Goal: Task Accomplishment & Management: Manage account settings

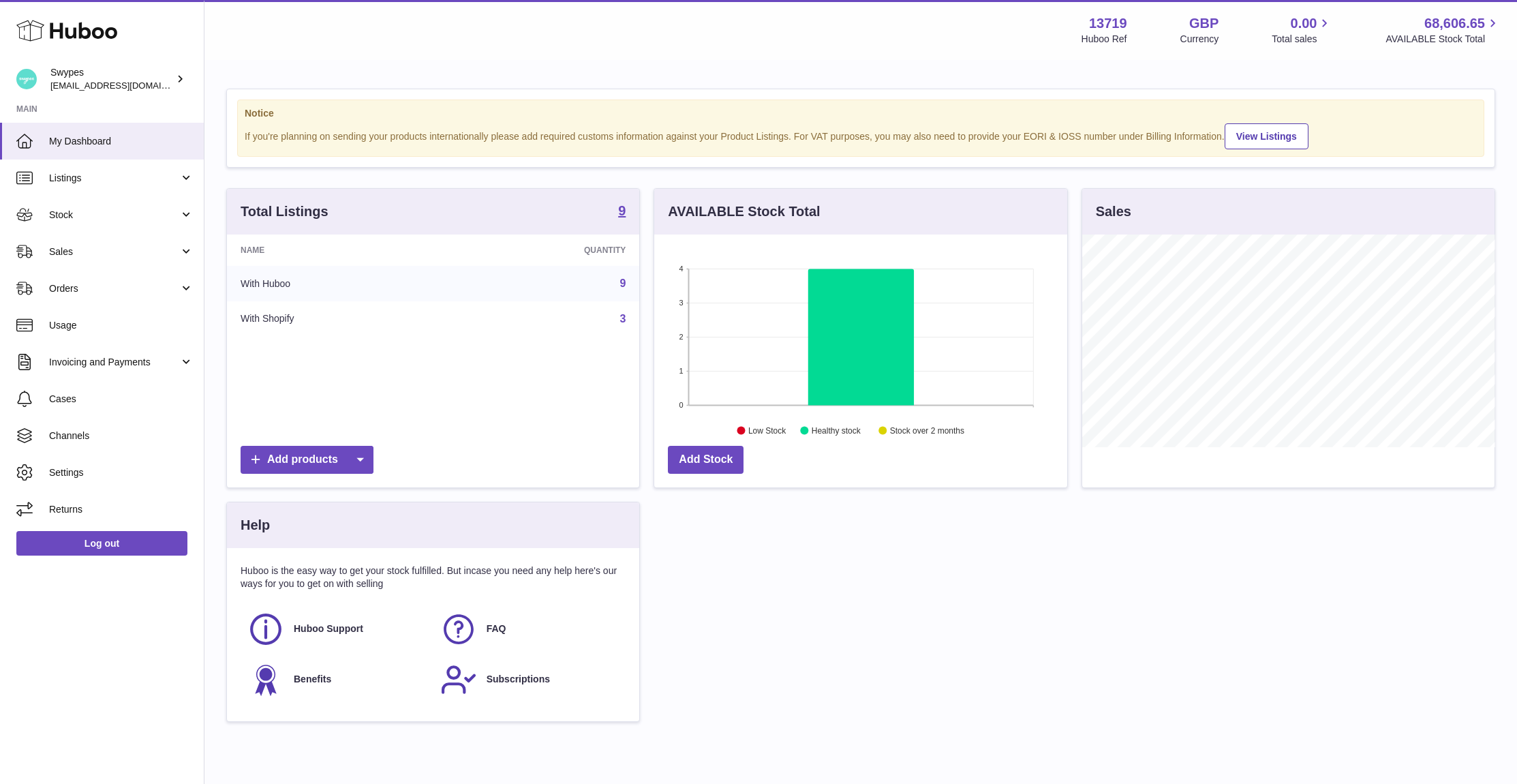
scroll to position [213, 413]
click at [82, 245] on span "Sales" at bounding box center [114, 251] width 130 height 13
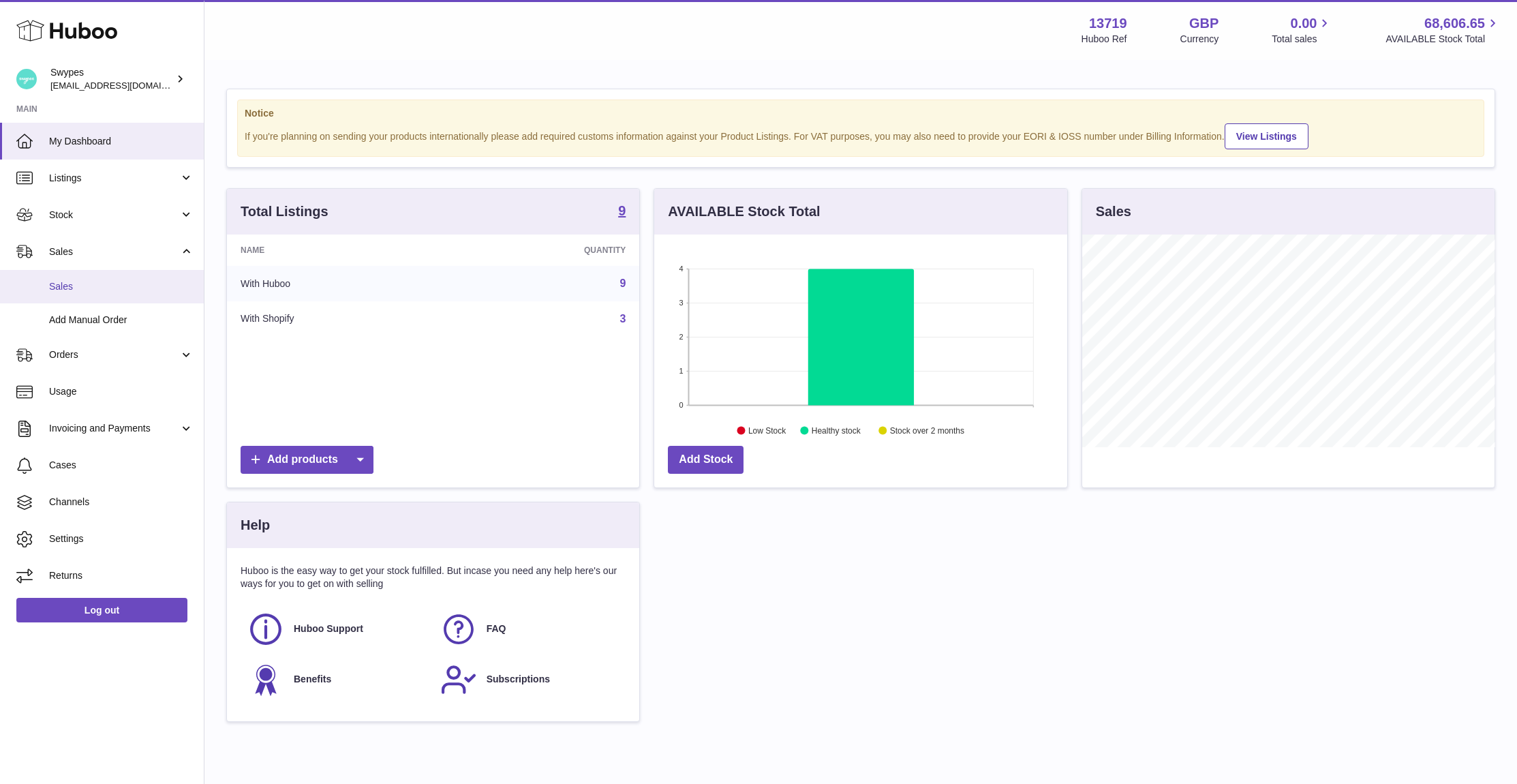
click at [84, 271] on link "Sales" at bounding box center [102, 286] width 204 height 33
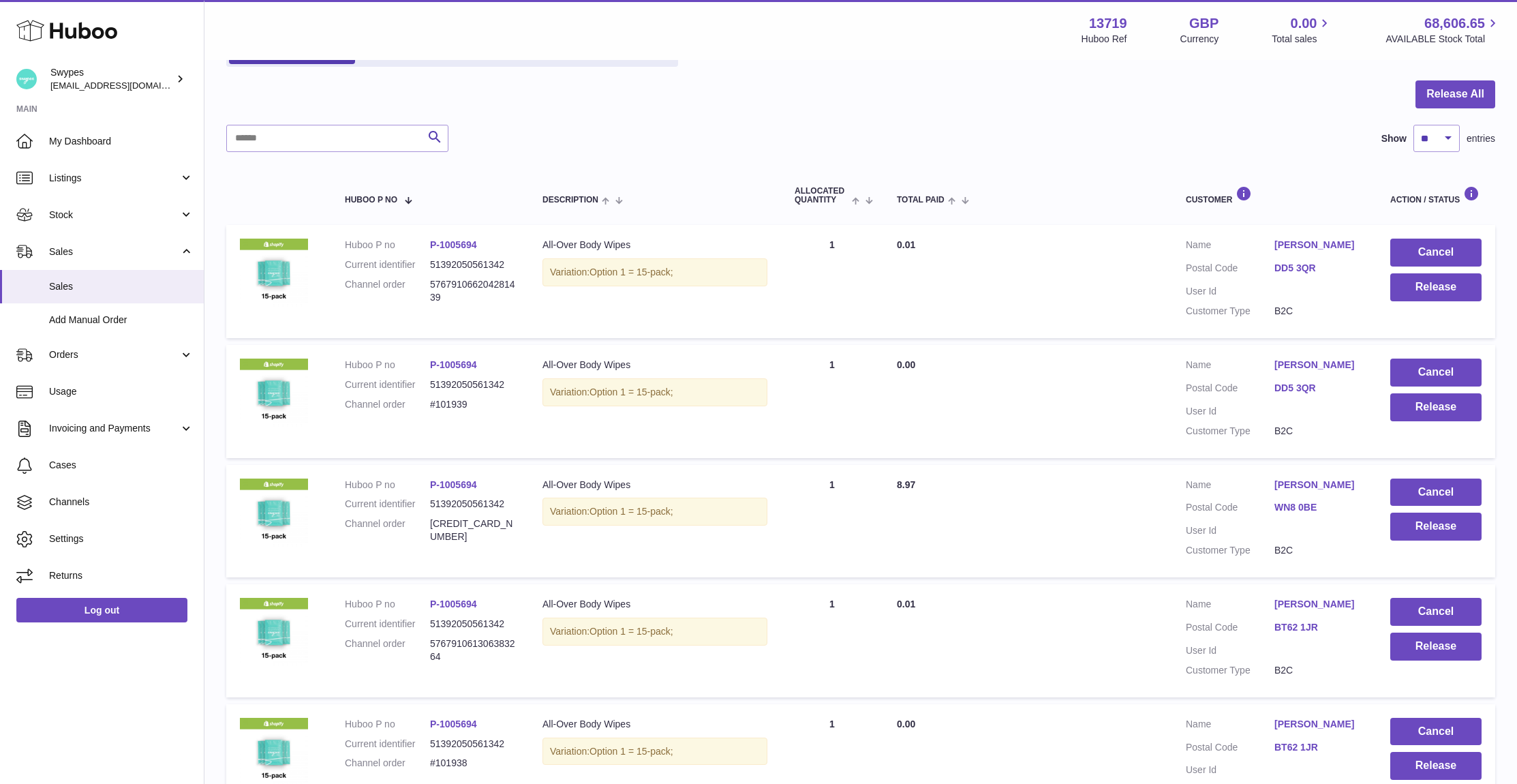
scroll to position [132, 0]
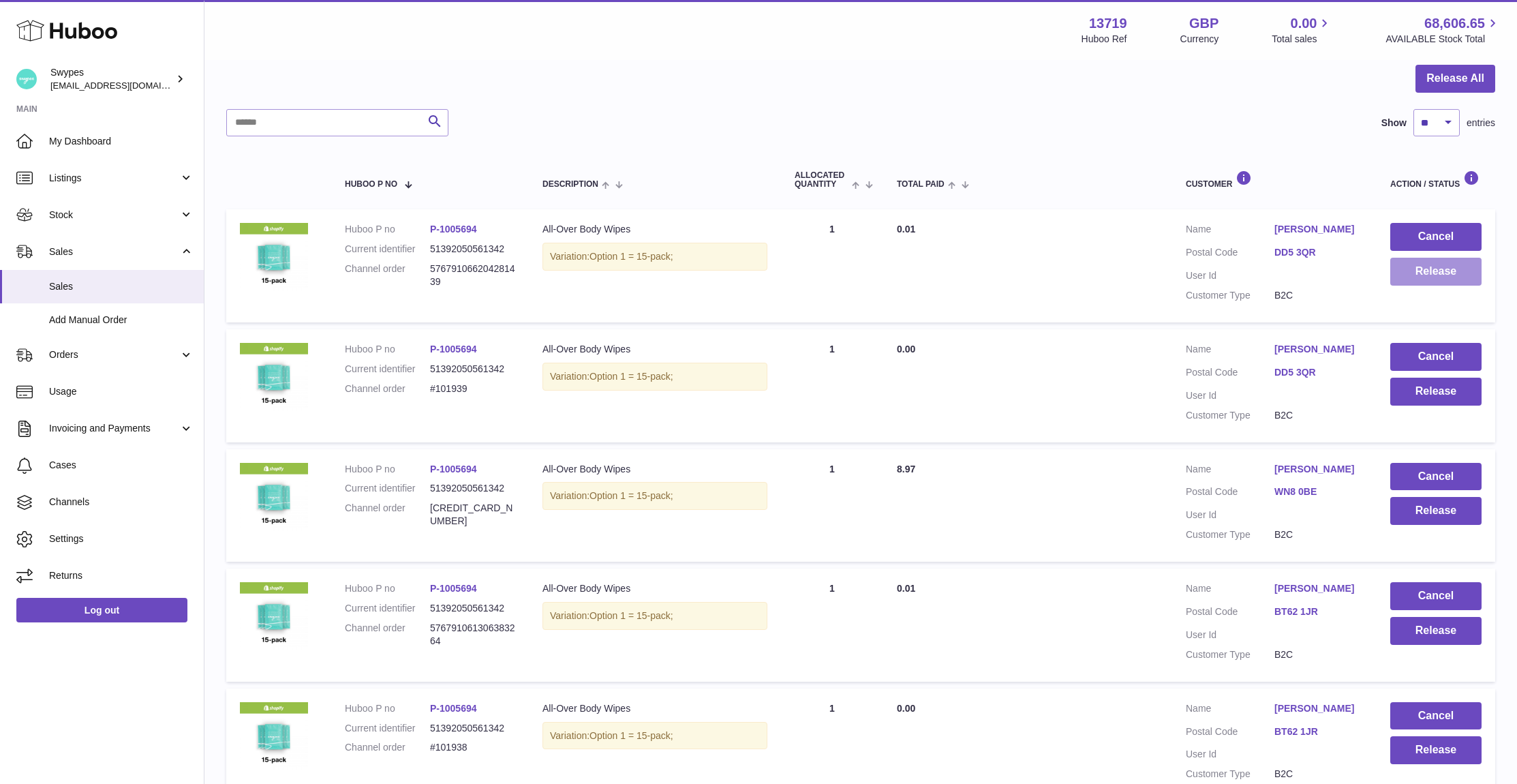
click at [1429, 265] on button "Release" at bounding box center [1436, 271] width 91 height 28
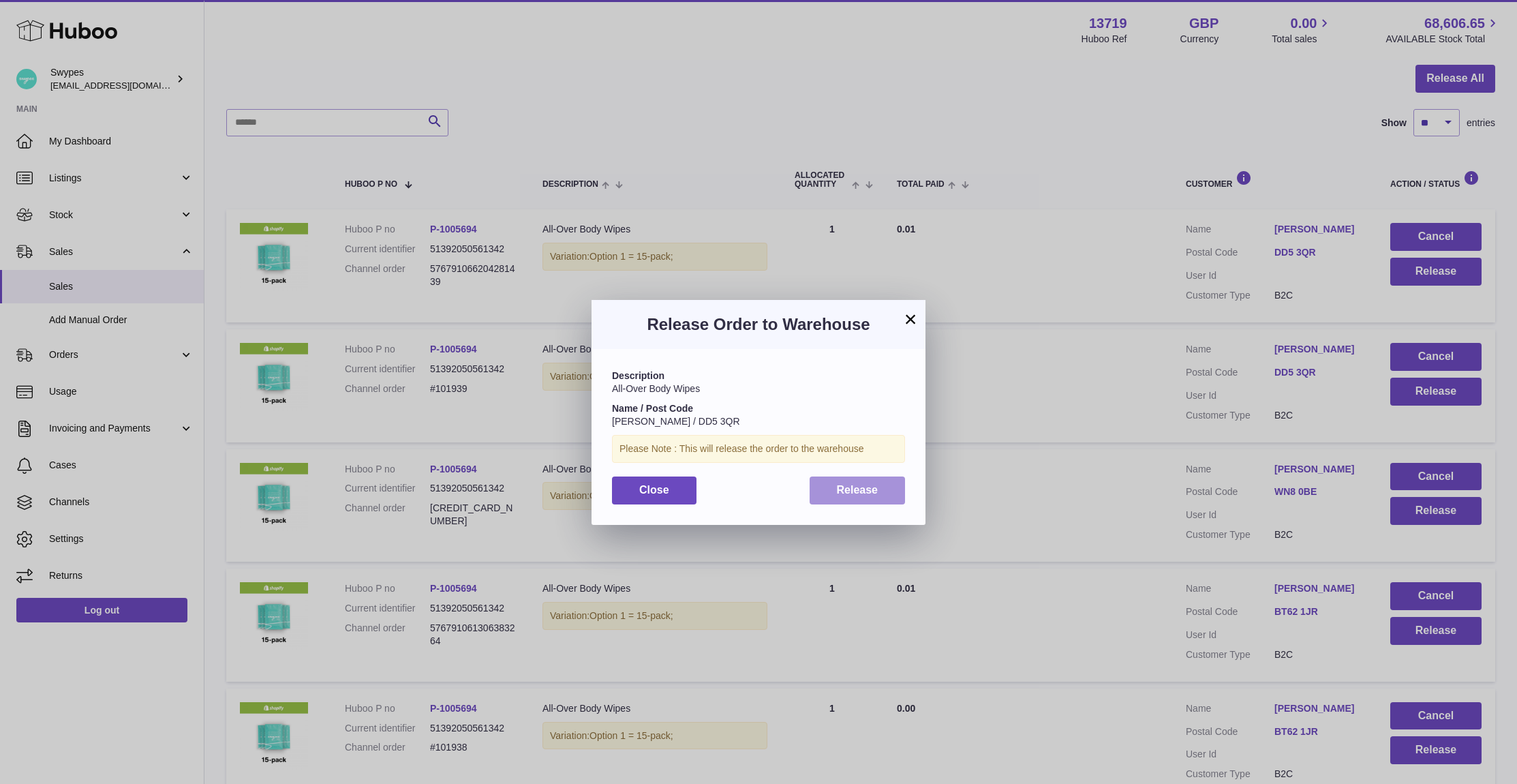
click at [863, 488] on span "Release" at bounding box center [858, 489] width 41 height 12
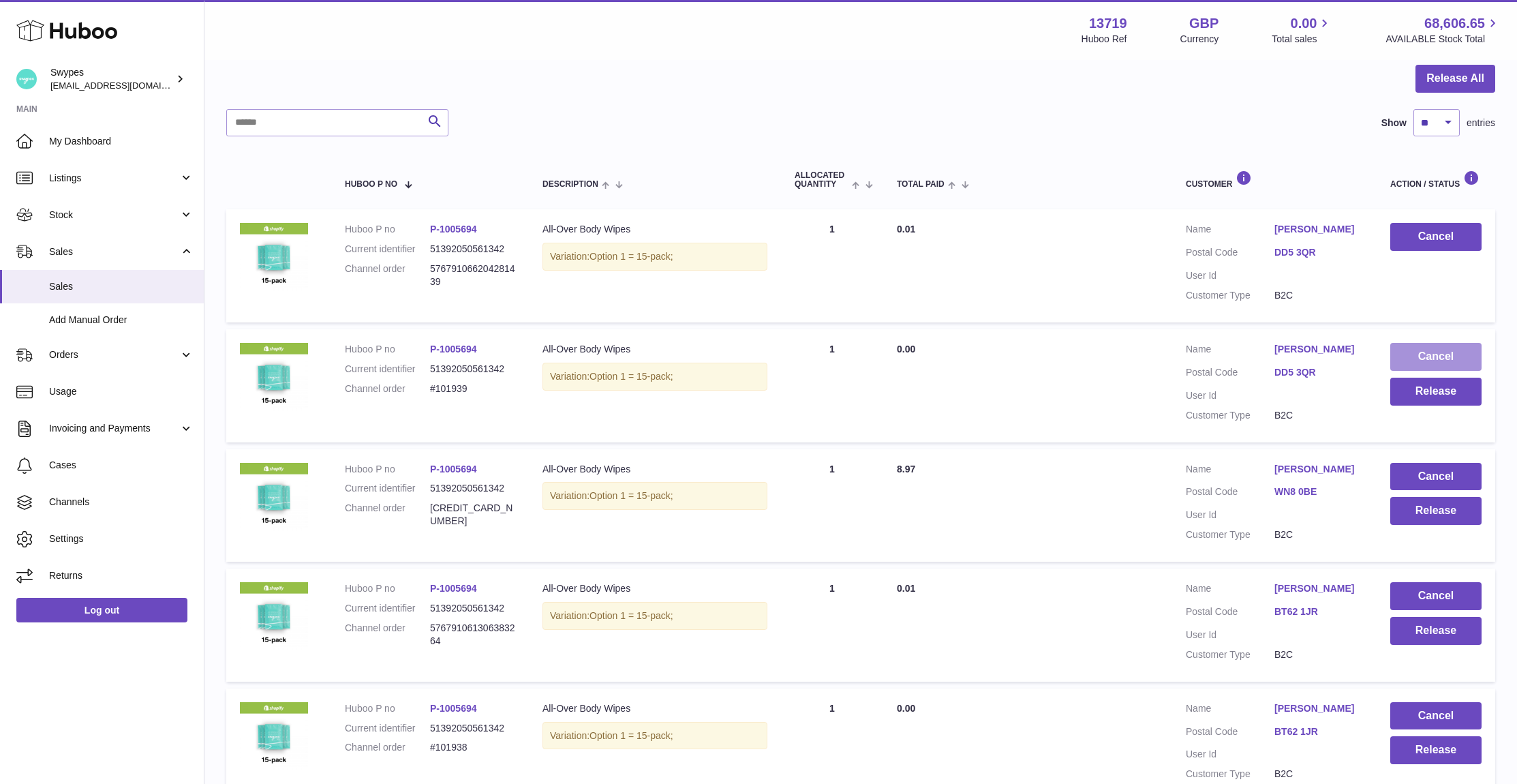
click at [1428, 347] on button "Cancel" at bounding box center [1436, 356] width 91 height 28
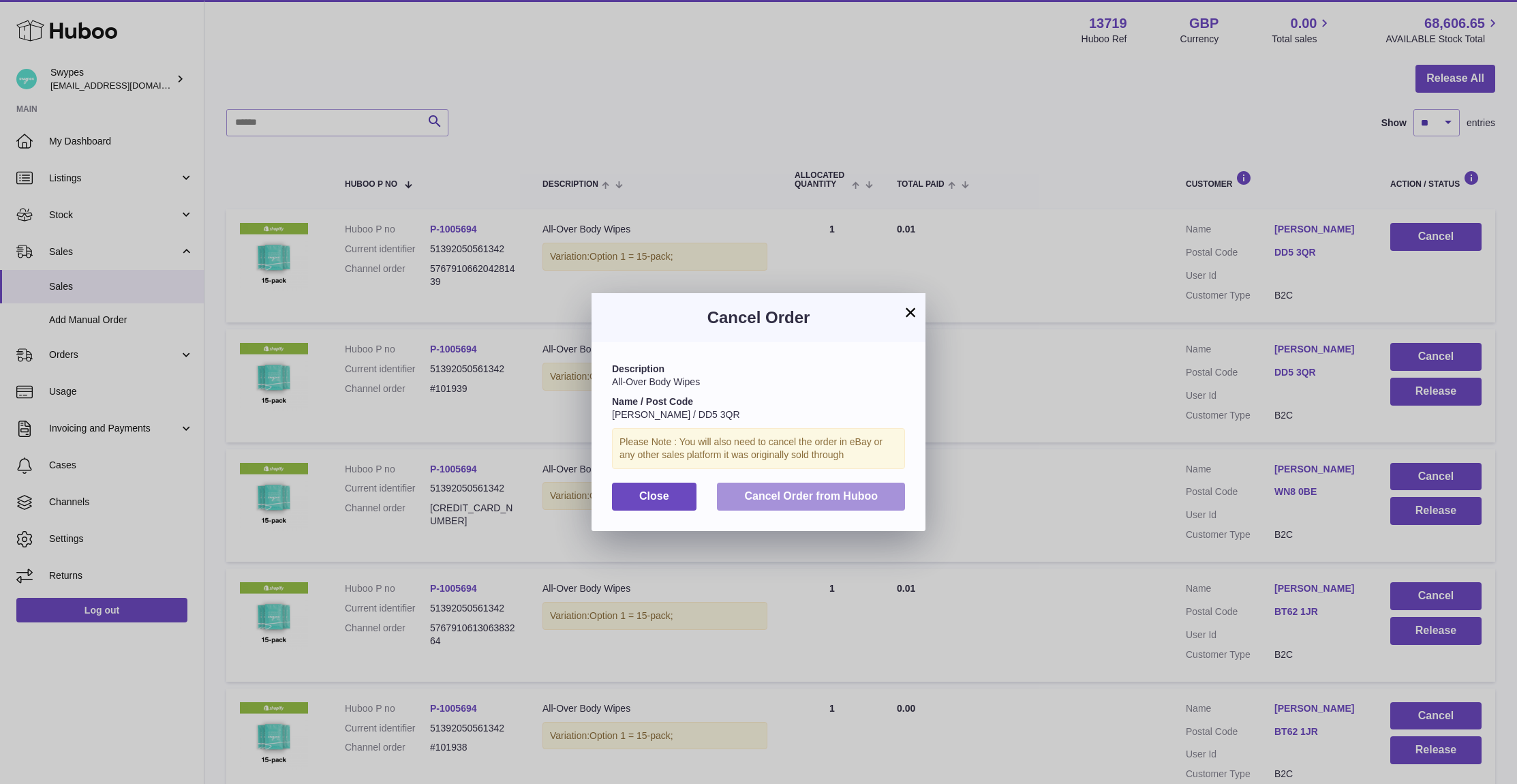
click at [874, 497] on span "Cancel Order from Huboo" at bounding box center [811, 496] width 133 height 12
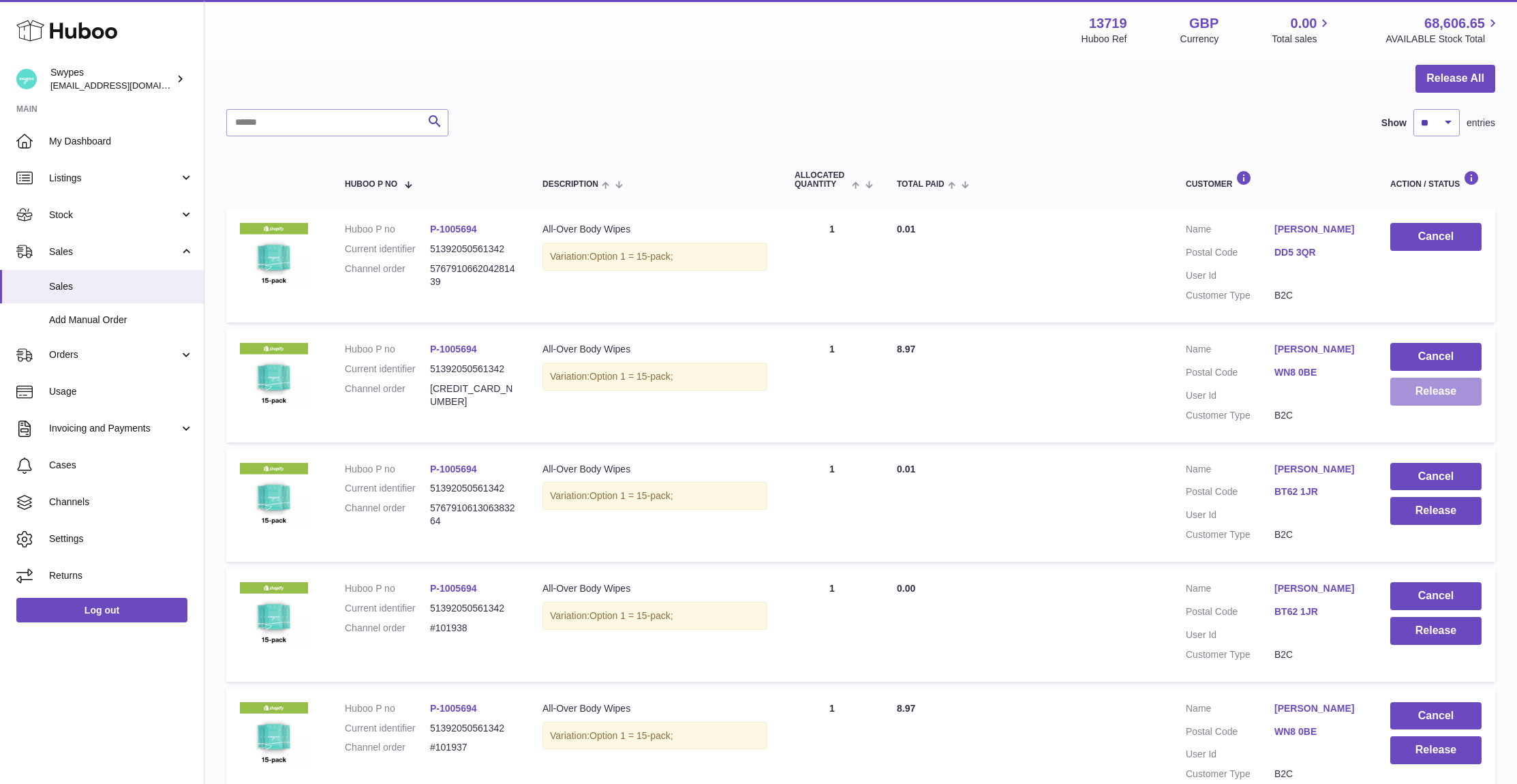
click at [1432, 393] on button "Release" at bounding box center [1436, 391] width 91 height 28
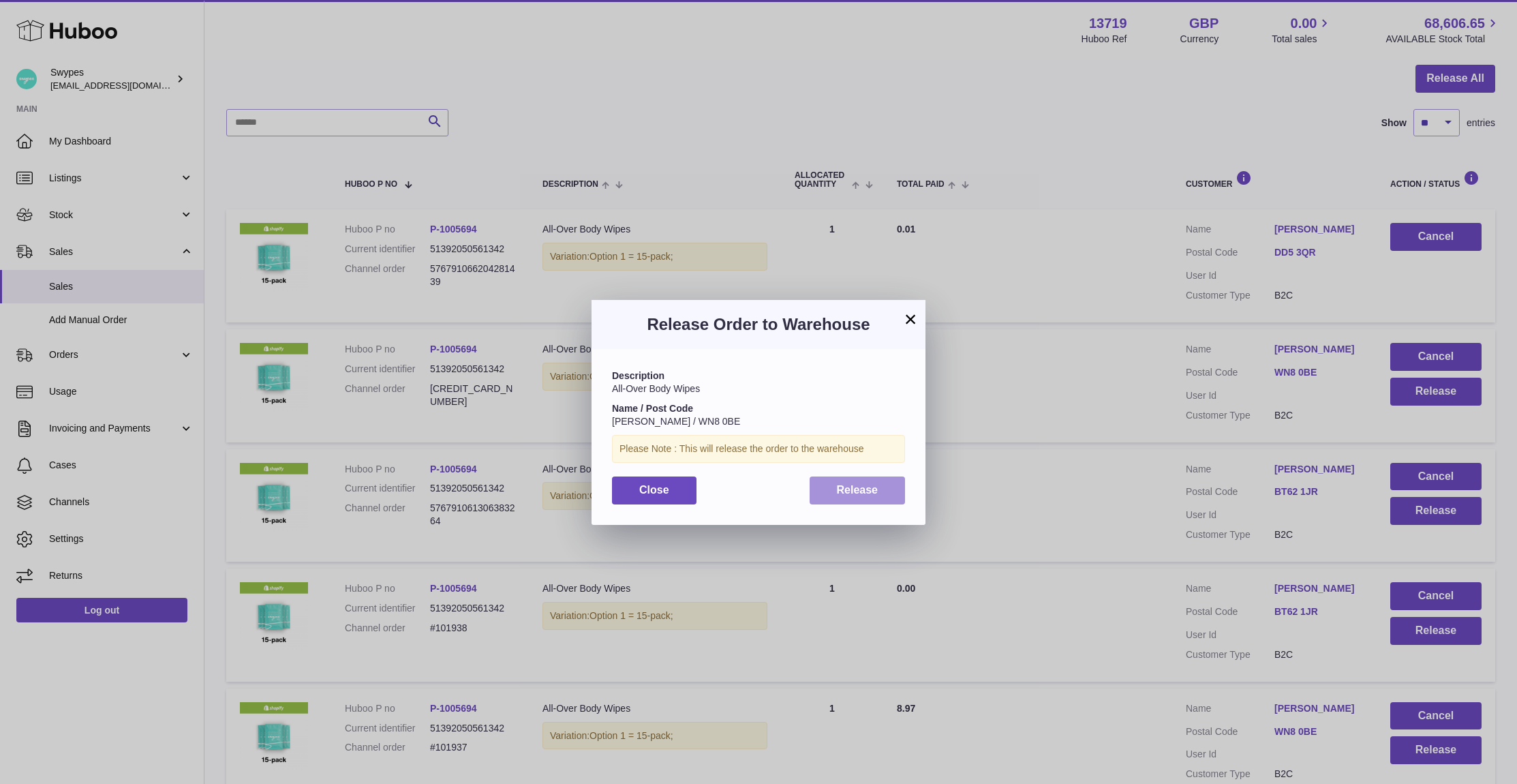
click at [853, 492] on span "Release" at bounding box center [858, 489] width 41 height 12
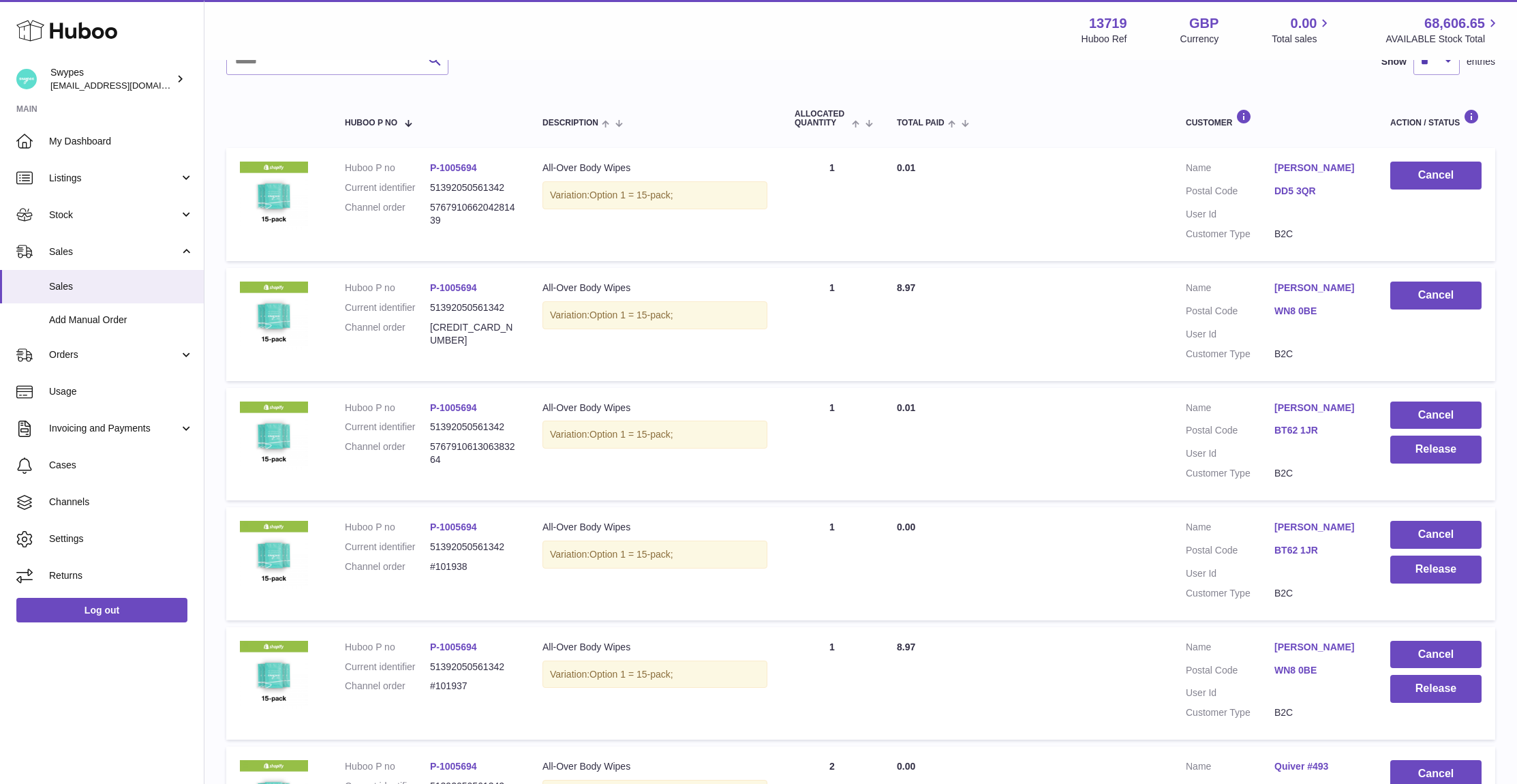
scroll to position [201, 0]
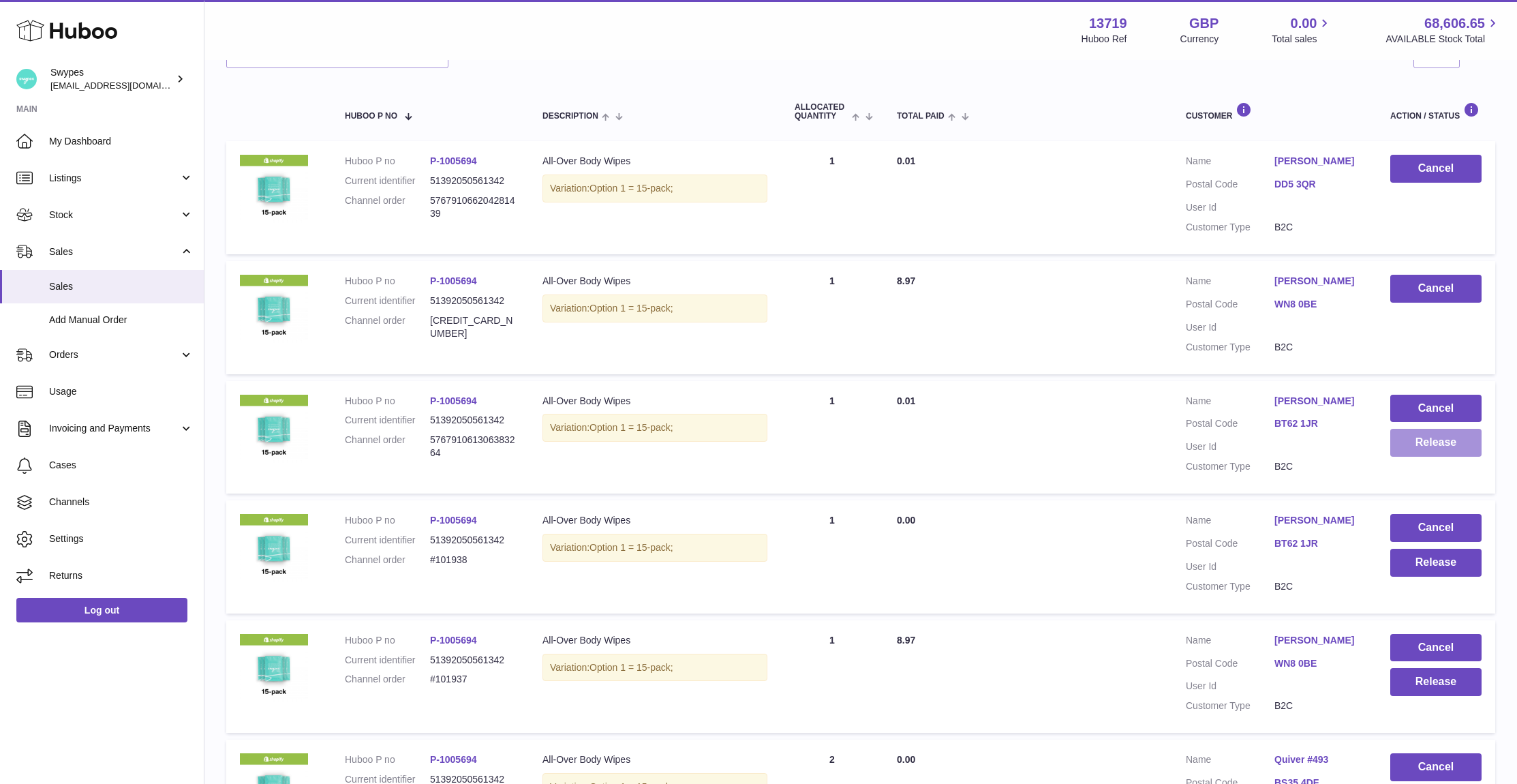
click at [1419, 456] on button "Release" at bounding box center [1436, 442] width 91 height 28
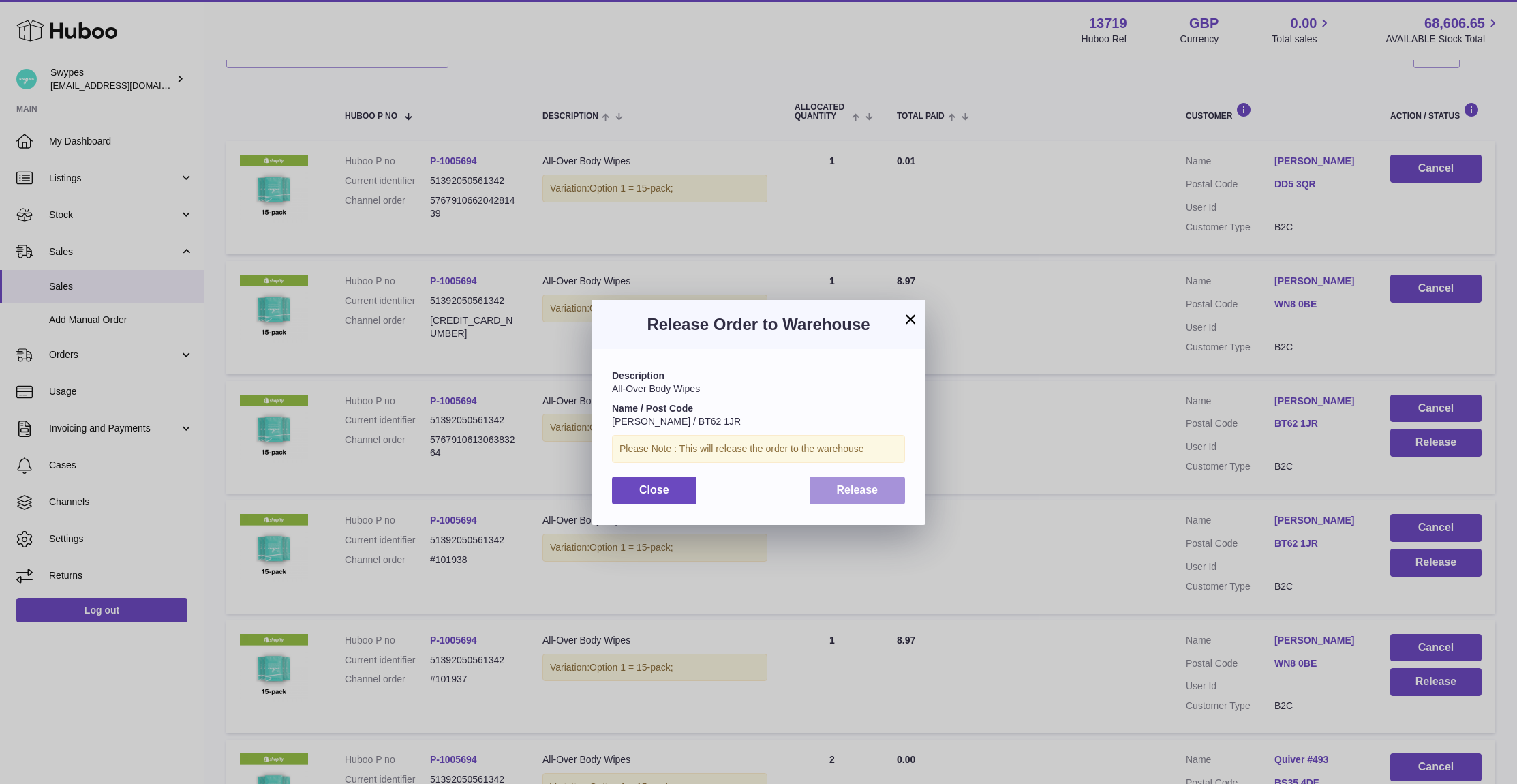
click at [872, 488] on span "Release" at bounding box center [858, 489] width 41 height 12
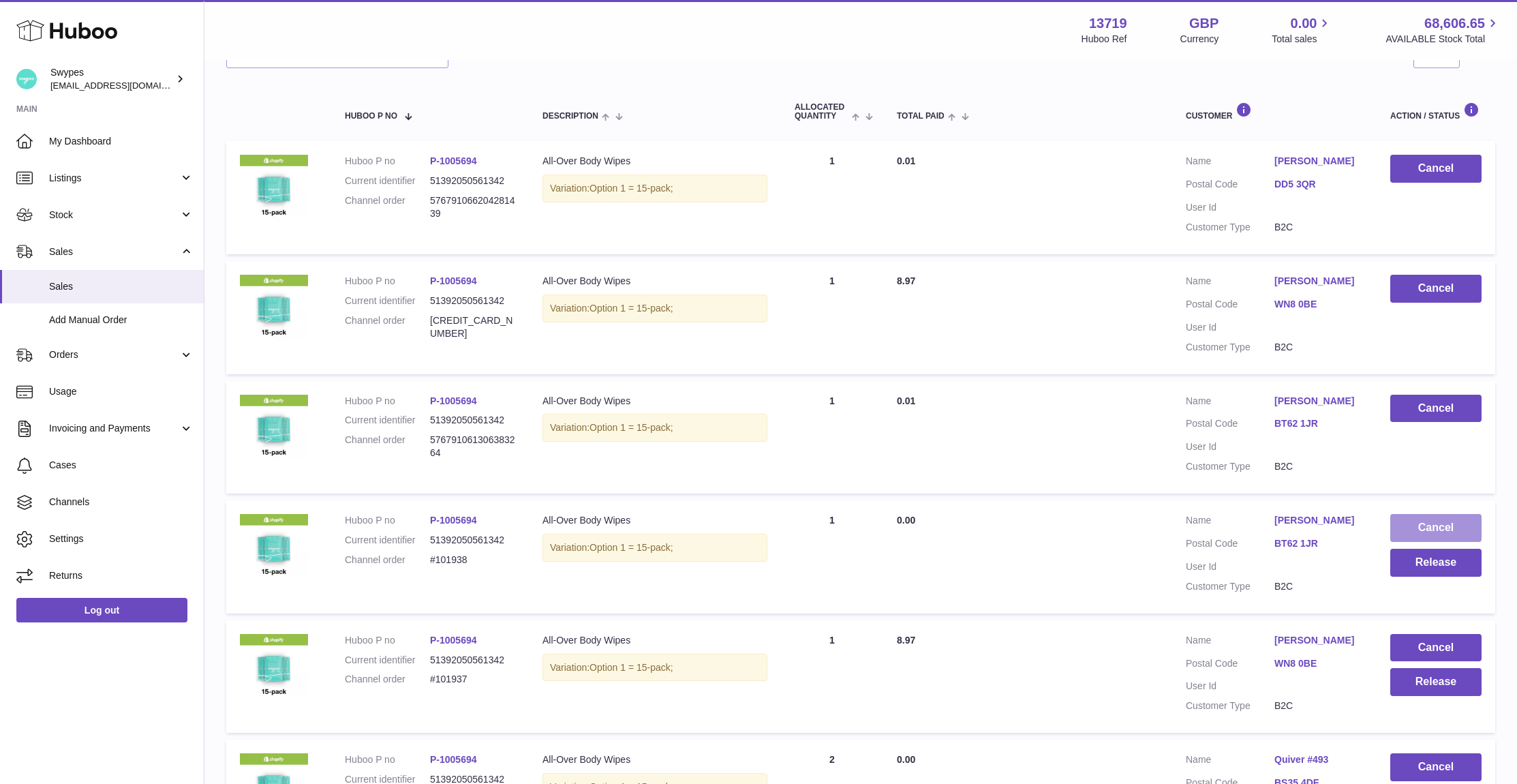
click at [1417, 541] on button "Cancel" at bounding box center [1436, 527] width 91 height 28
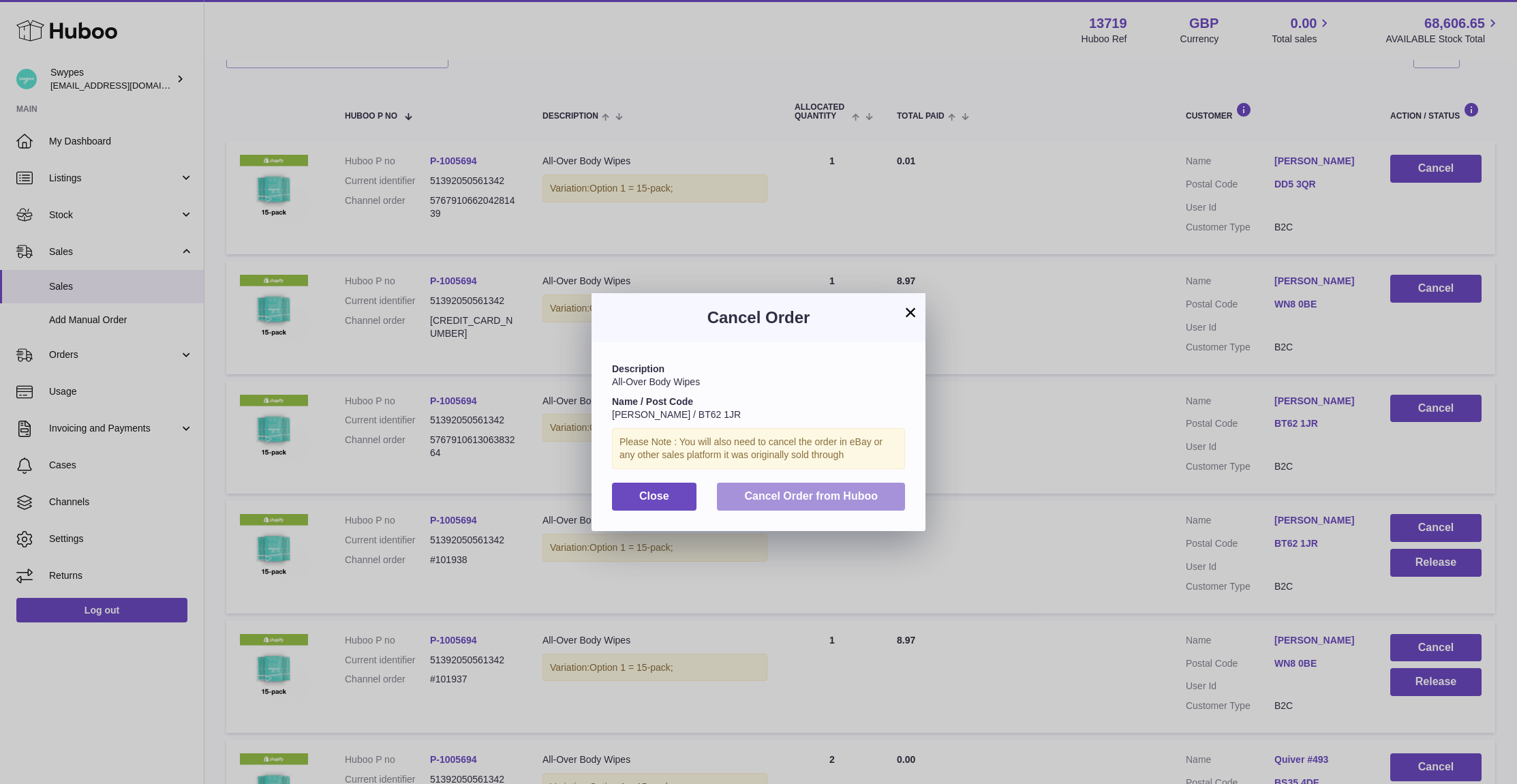
click at [882, 498] on button "Cancel Order from Huboo" at bounding box center [810, 496] width 188 height 28
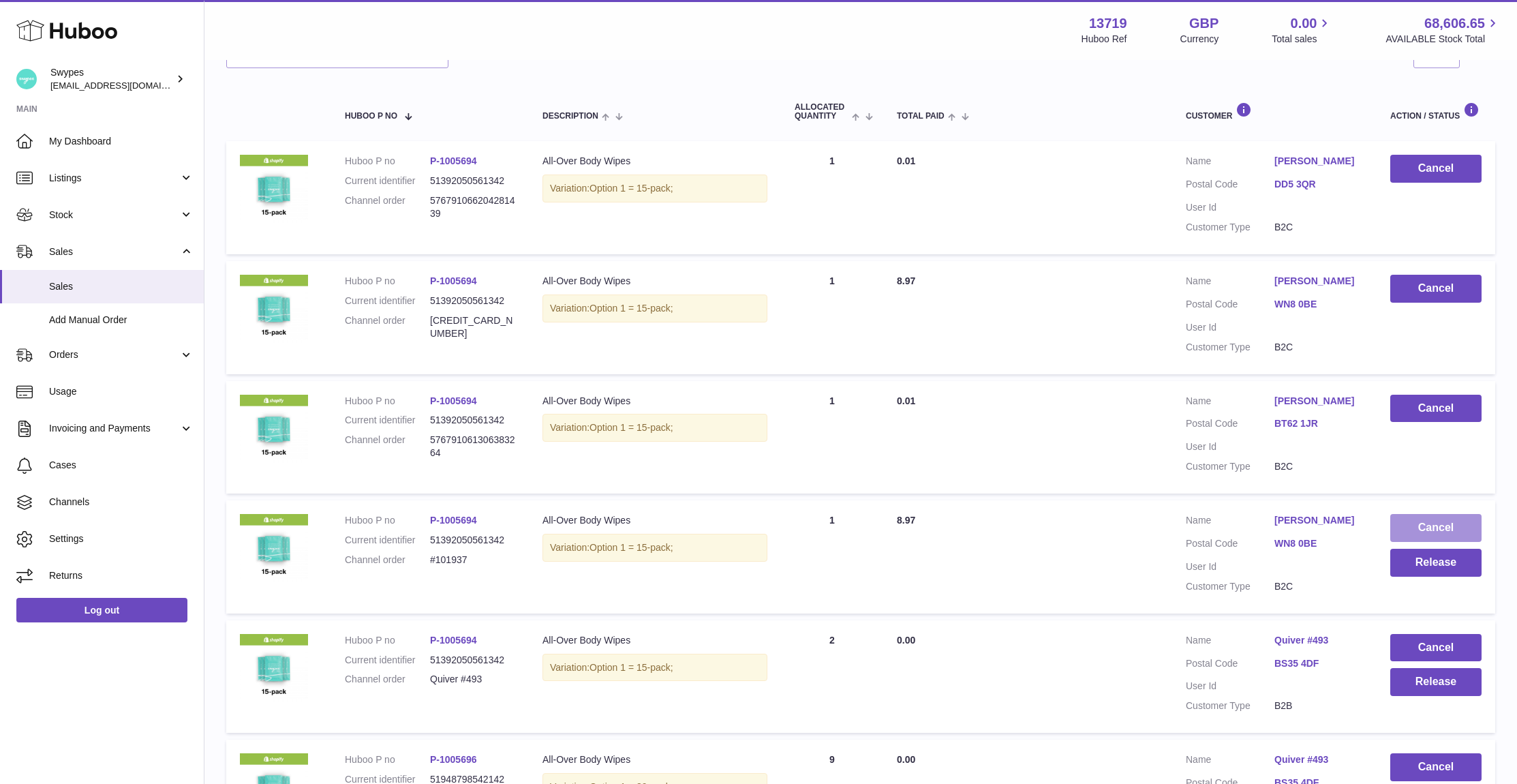
click at [1416, 542] on button "Cancel" at bounding box center [1436, 527] width 91 height 28
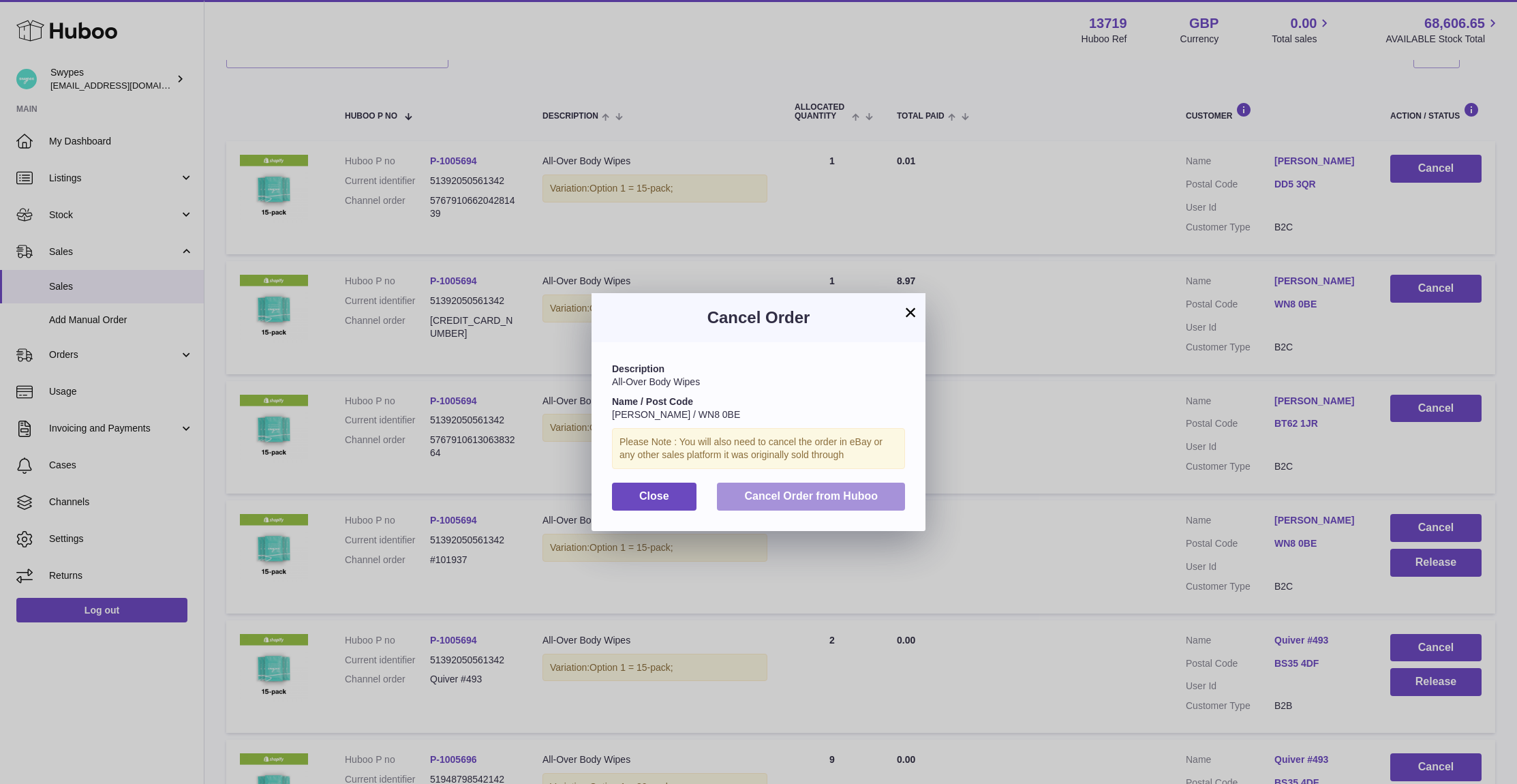
click at [854, 482] on button "Cancel Order from Huboo" at bounding box center [810, 496] width 188 height 28
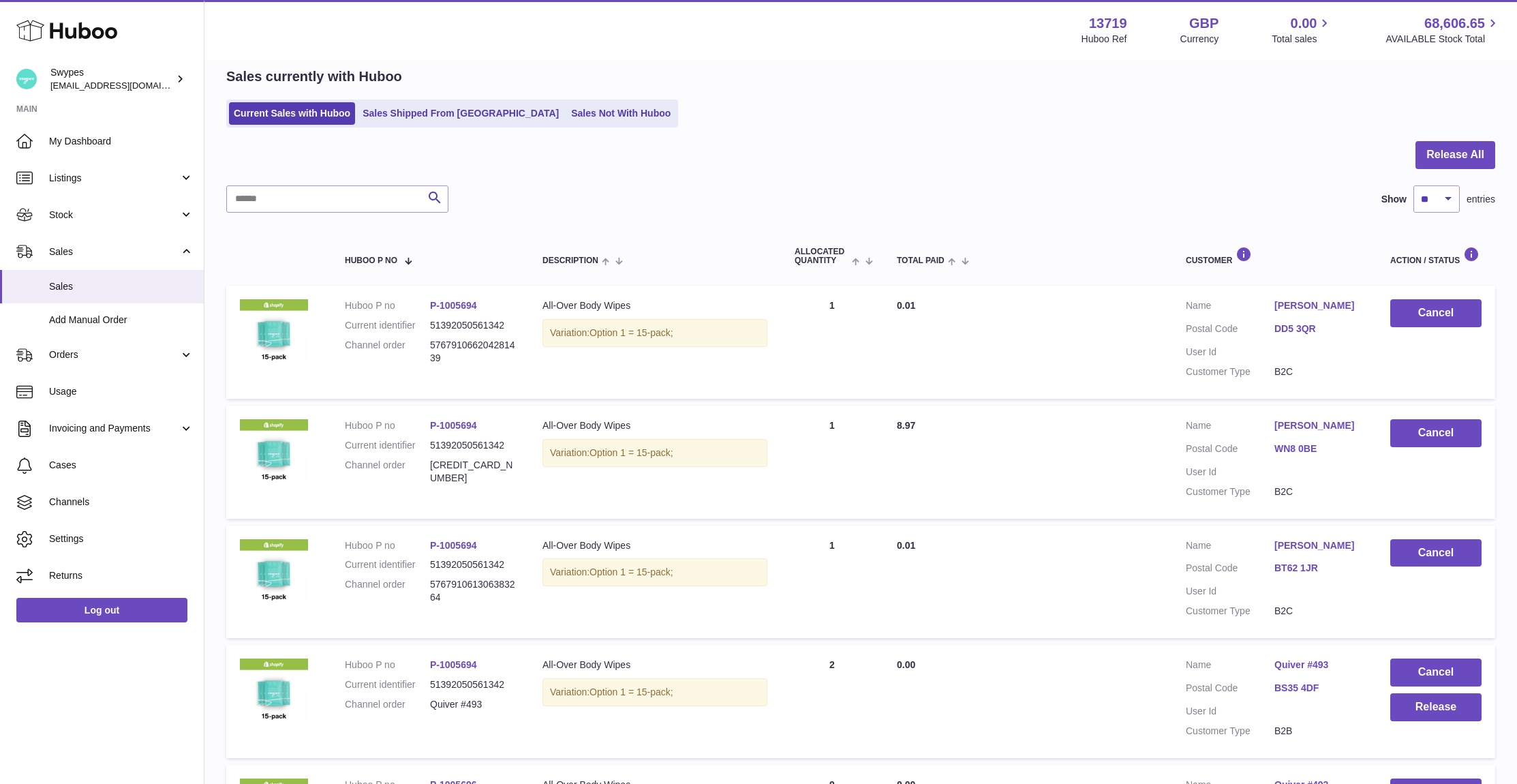
scroll to position [0, 0]
